Goal: Use online tool/utility: Use online tool/utility

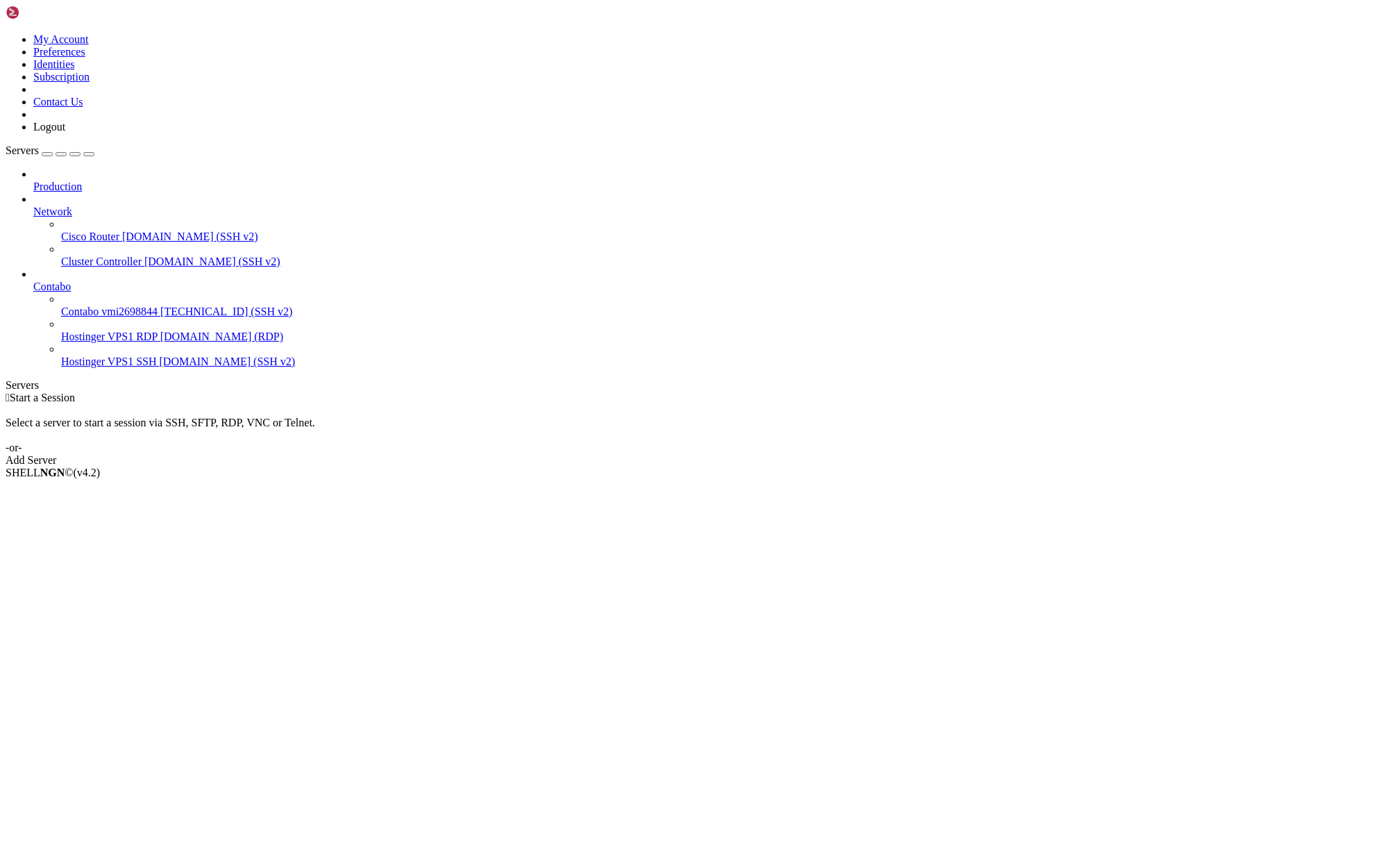
click at [92, 331] on span "Hostinger VPS1 RDP" at bounding box center [109, 337] width 96 height 12
